Goal: Find specific page/section: Find specific page/section

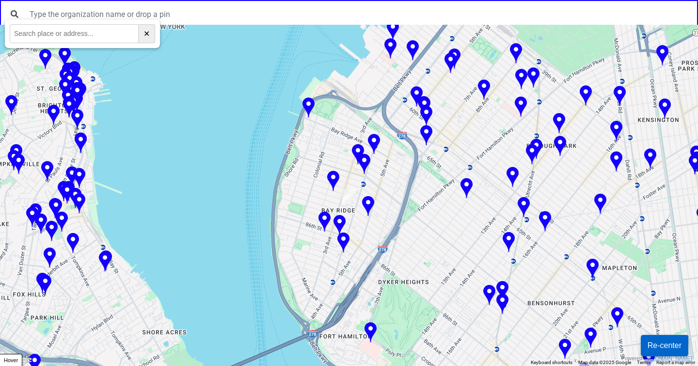
click at [336, 177] on img at bounding box center [333, 181] width 12 height 21
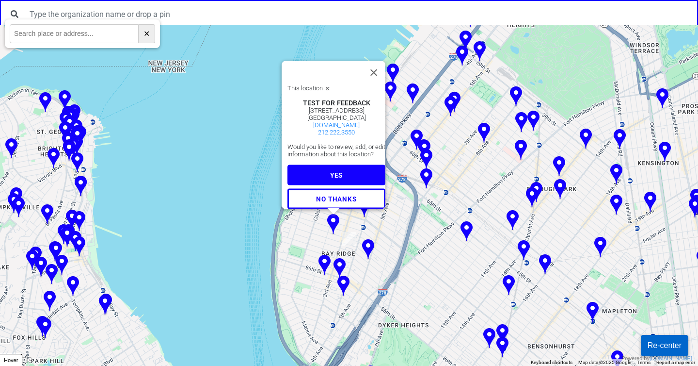
click at [338, 171] on span "YES" at bounding box center [336, 175] width 13 height 8
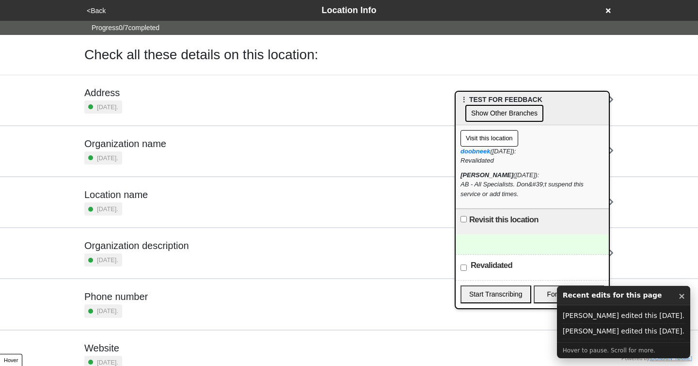
click at [499, 244] on div at bounding box center [532, 244] width 153 height 20
